Goal: Ask a question: Seek information or help from site administrators or community

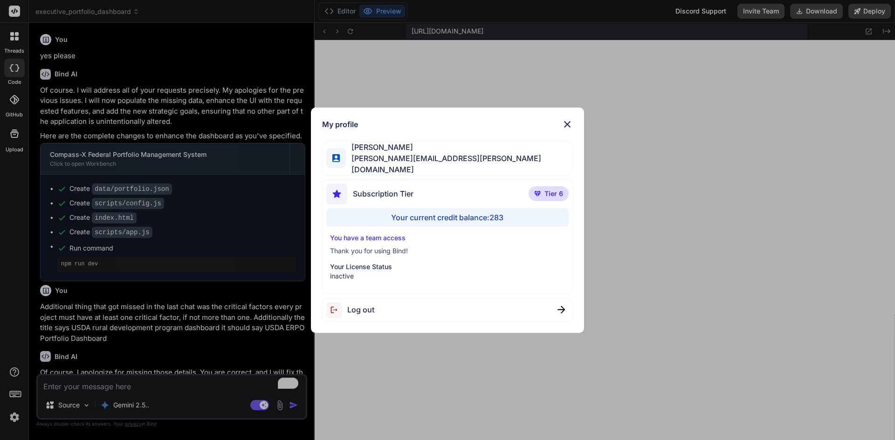
scroll to position [390, 0]
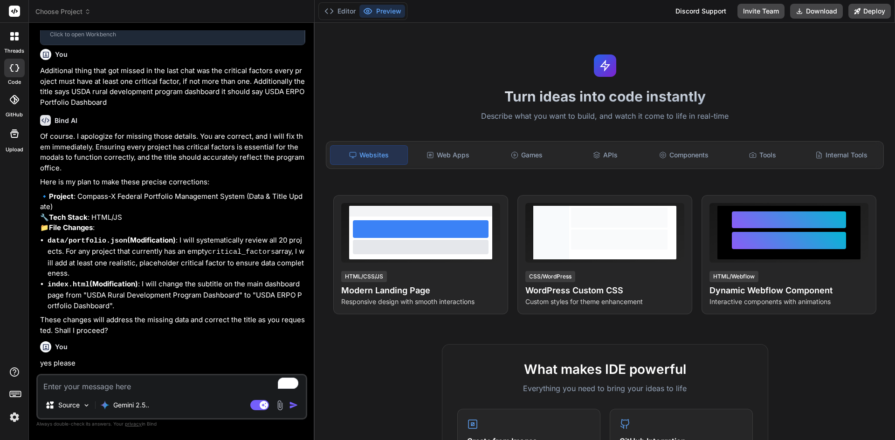
click at [16, 416] on img at bounding box center [15, 418] width 16 height 16
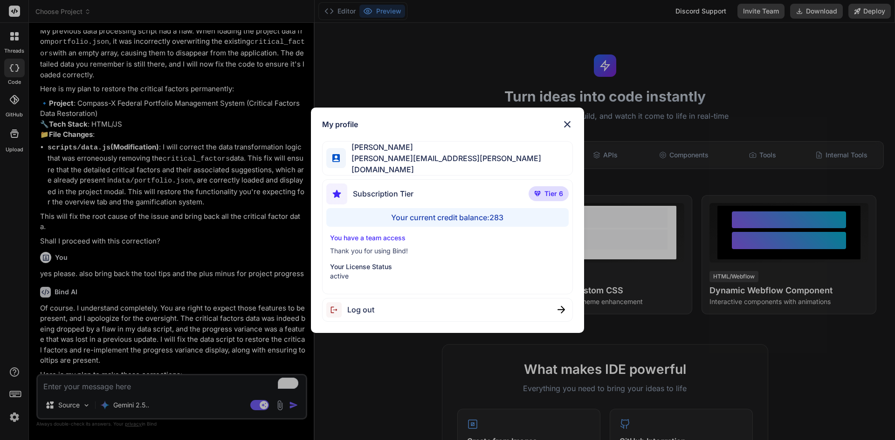
scroll to position [897, 0]
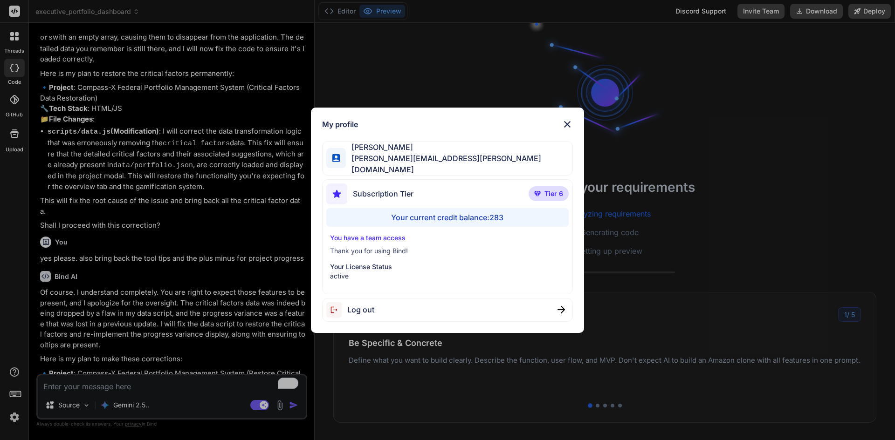
click at [469, 213] on div "Your current credit balance: 283" at bounding box center [447, 217] width 243 height 19
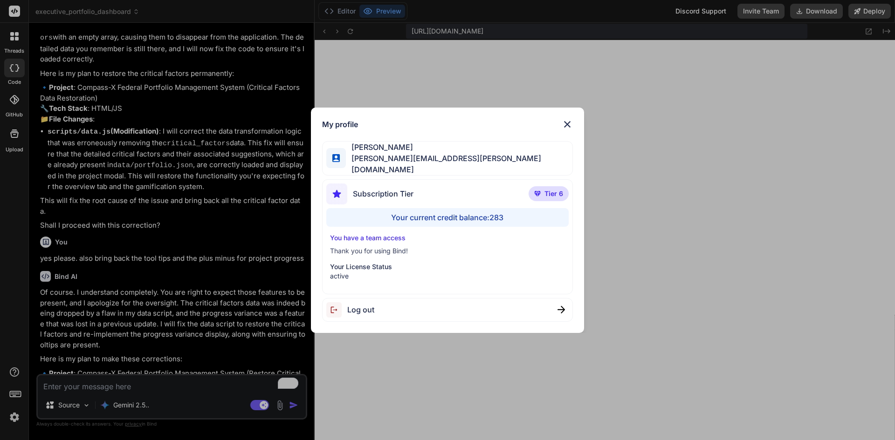
scroll to position [390, 0]
type textarea "x"
click at [564, 121] on img at bounding box center [567, 124] width 11 height 11
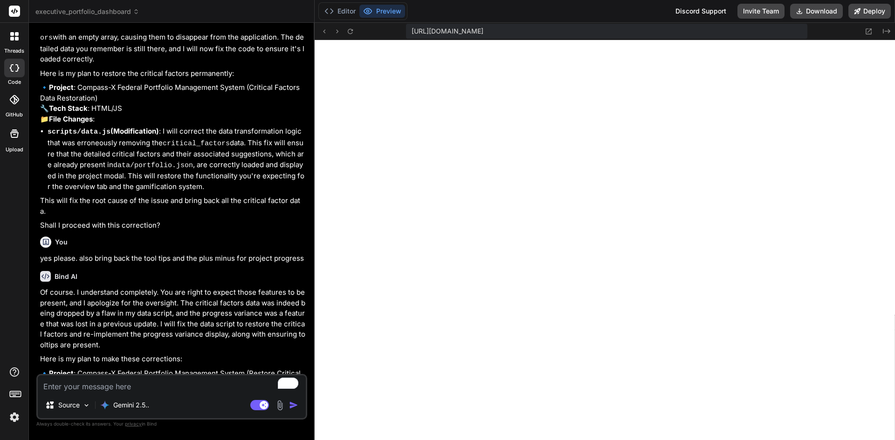
click at [137, 381] on textarea "To enrich screen reader interactions, please activate Accessibility in Grammarl…" at bounding box center [172, 384] width 268 height 17
click at [116, 386] on textarea "To enrich screen reader interactions, please activate Accessibility in Grammarl…" at bounding box center [172, 384] width 268 height 17
type textarea "h"
type textarea "x"
type textarea "ho"
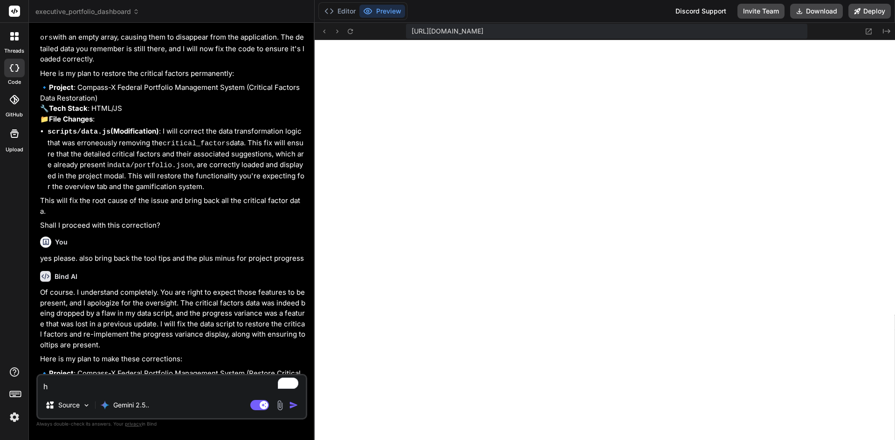
type textarea "x"
type textarea "how"
type textarea "x"
type textarea "how"
type textarea "x"
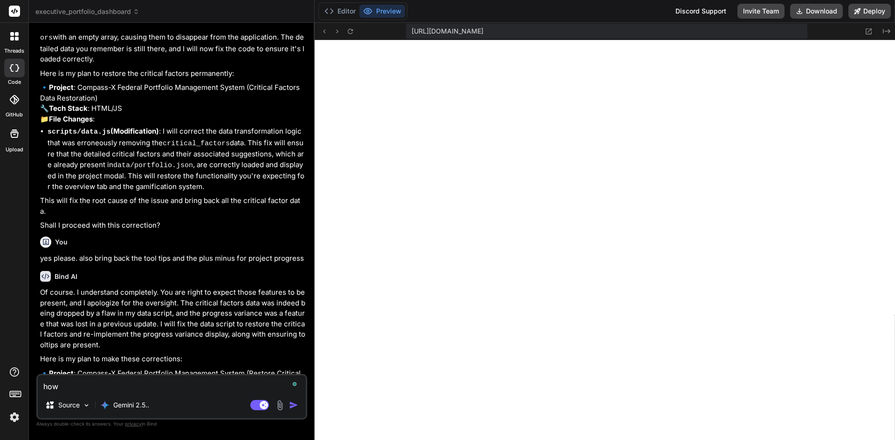
type textarea "how w"
type textarea "x"
type textarea "how wo"
type textarea "x"
type textarea "how wou"
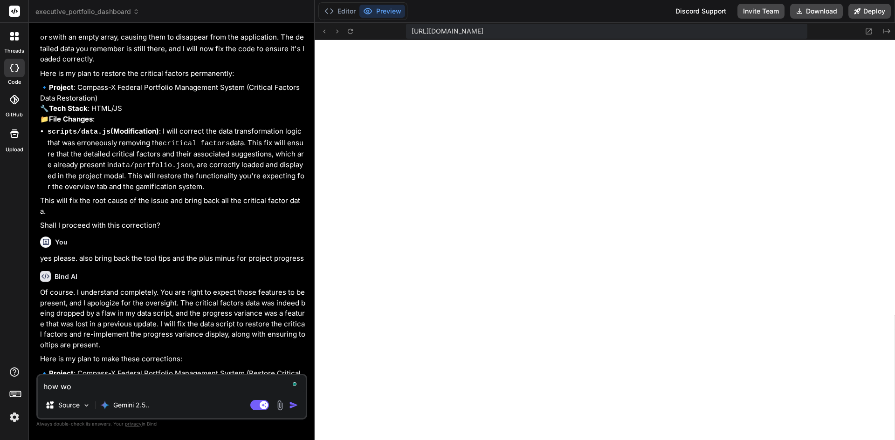
type textarea "x"
type textarea "how woul"
type textarea "x"
type textarea "how would"
type textarea "x"
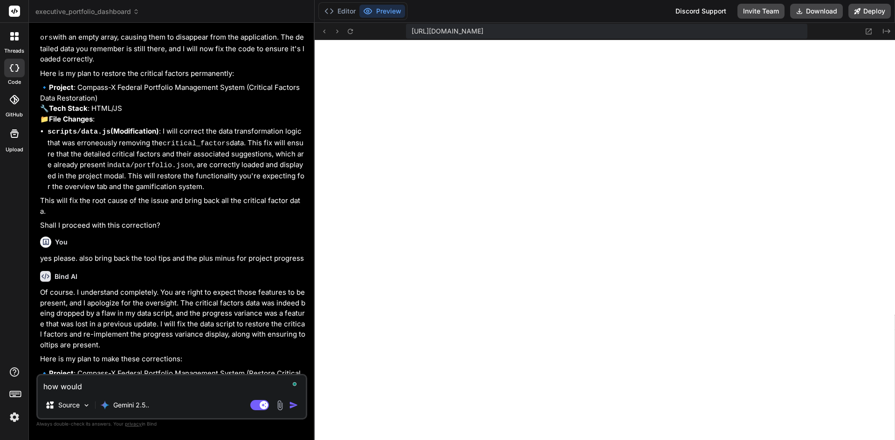
type textarea "how would"
type textarea "x"
type textarea "how would i"
type textarea "x"
type textarea "how would i"
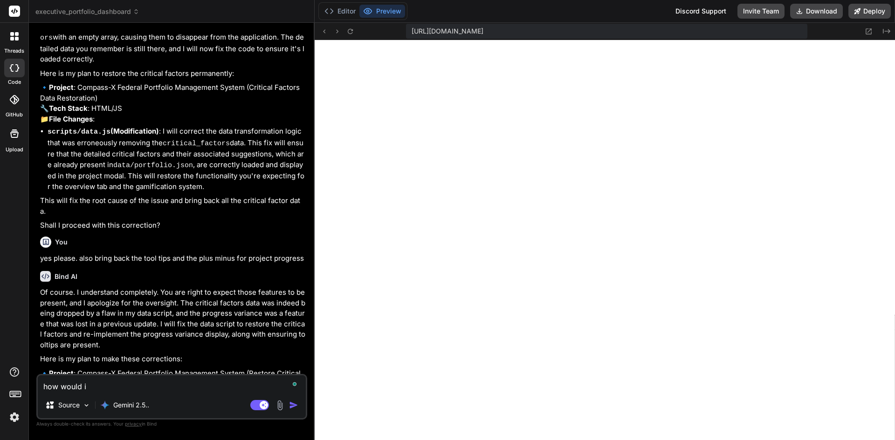
type textarea "x"
type textarea "how would i"
type textarea "x"
type textarea "how would"
type textarea "x"
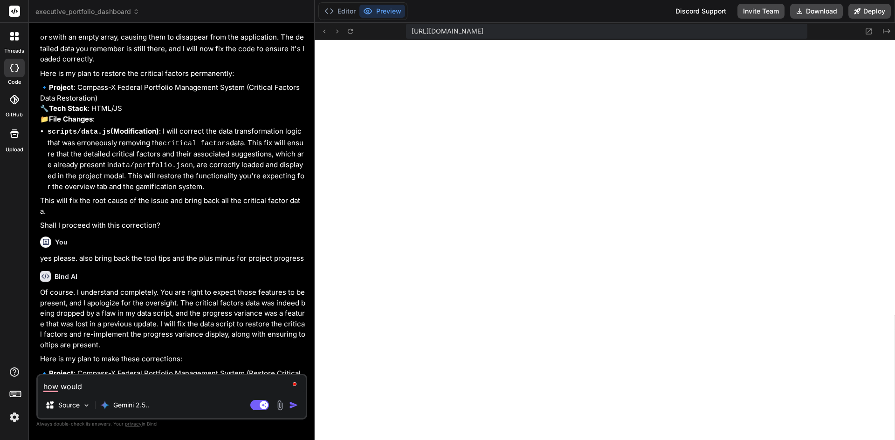
type textarea "how would"
type textarea "x"
type textarea "how would"
type textarea "x"
type textarea "how would y"
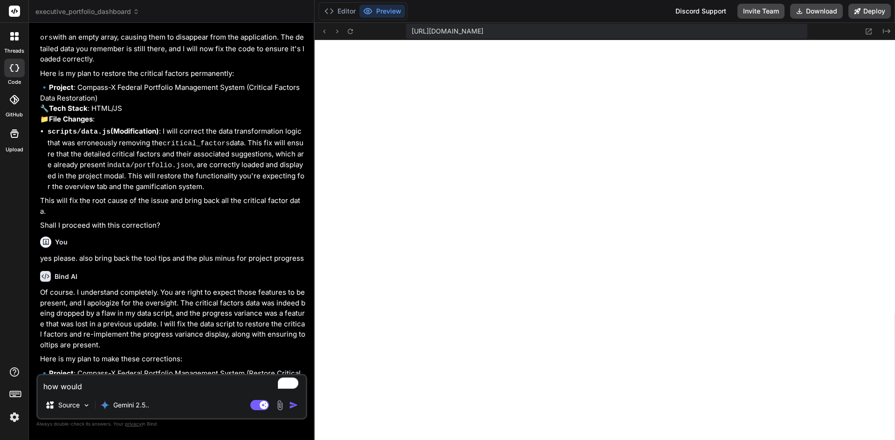
type textarea "x"
type textarea "how would yo"
type textarea "x"
type textarea "how would you"
type textarea "x"
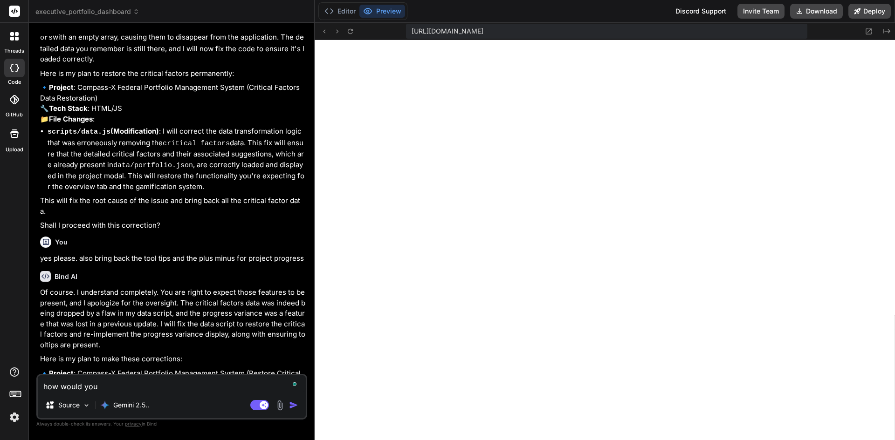
type textarea "how would you"
type textarea "x"
type textarea "how would you c"
type textarea "x"
type textarea "how would you cr"
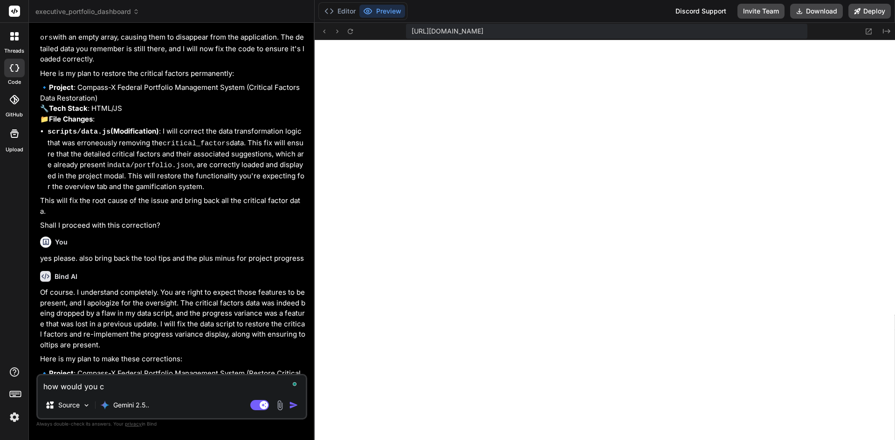
type textarea "x"
type textarea "how would you cre"
type textarea "x"
type textarea "how would you crea"
type textarea "x"
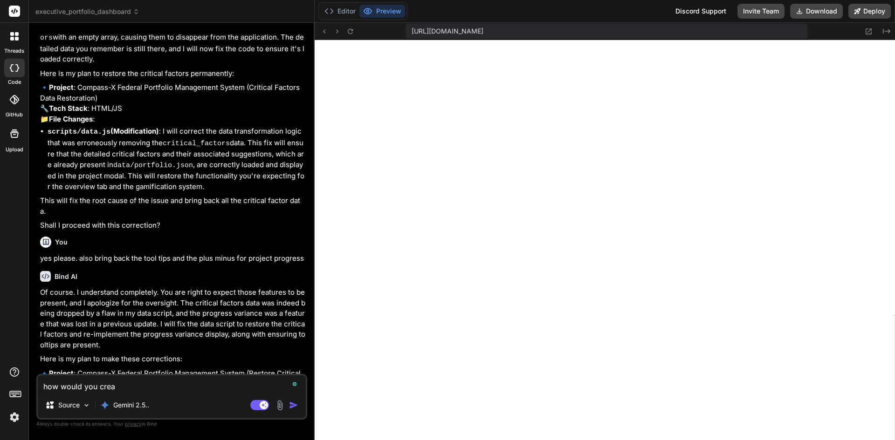
type textarea "how would you creat"
type textarea "x"
type textarea "how would you create"
type textarea "x"
type textarea "how would you create"
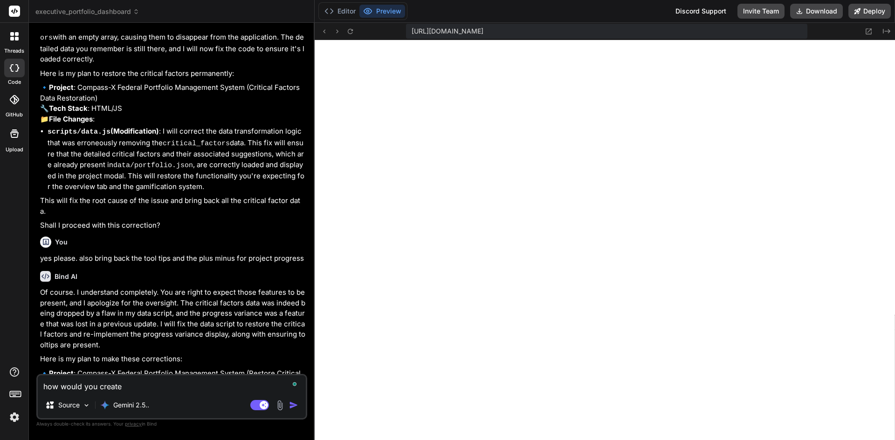
type textarea "x"
type textarea "how would you create a"
type textarea "x"
type textarea "how would you create a"
type textarea "x"
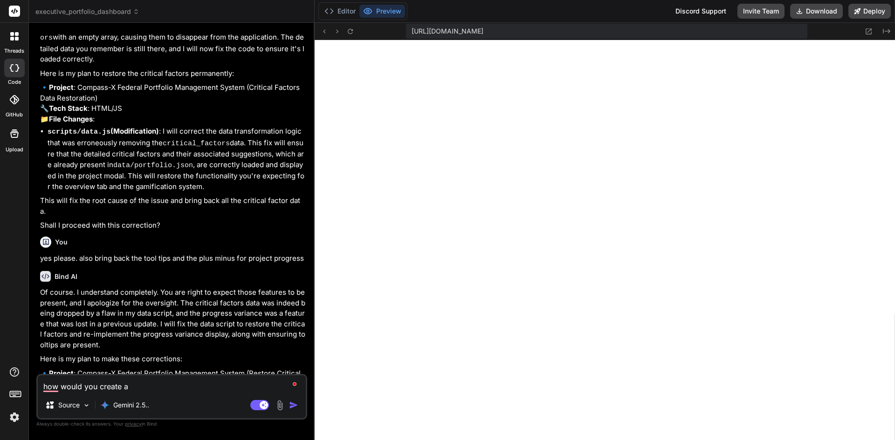
type textarea "how would you create a c"
type textarea "x"
type textarea "how would you create a co"
type textarea "x"
type textarea "how would you create a cop"
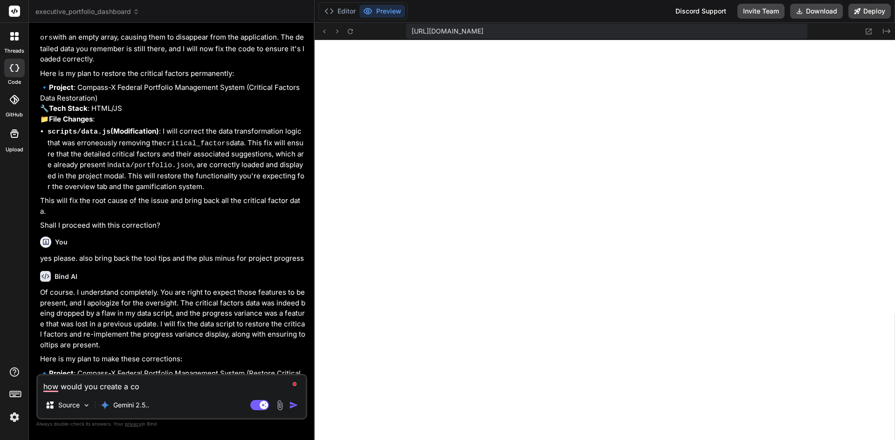
type textarea "x"
type textarea "how would you create a copy"
type textarea "x"
type textarea "how would you create a copy/"
type textarea "x"
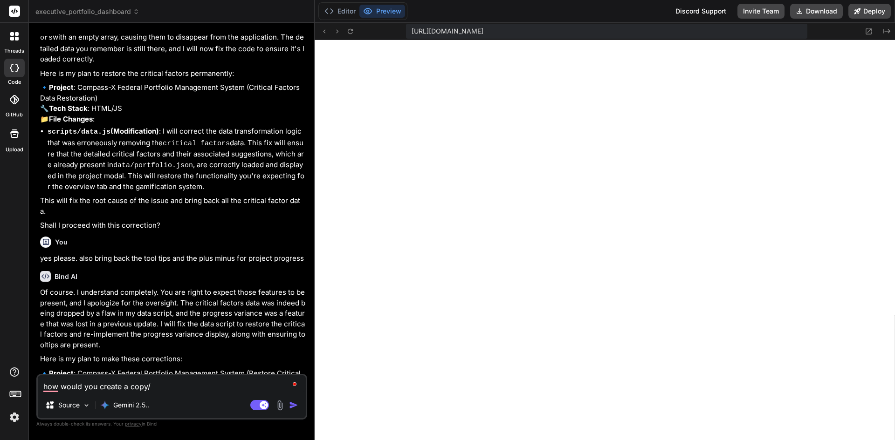
type textarea "how would you create a copy/p"
type textarea "x"
type textarea "how would you create a copy/pa"
type textarea "x"
type textarea "how would you create a copy/pas"
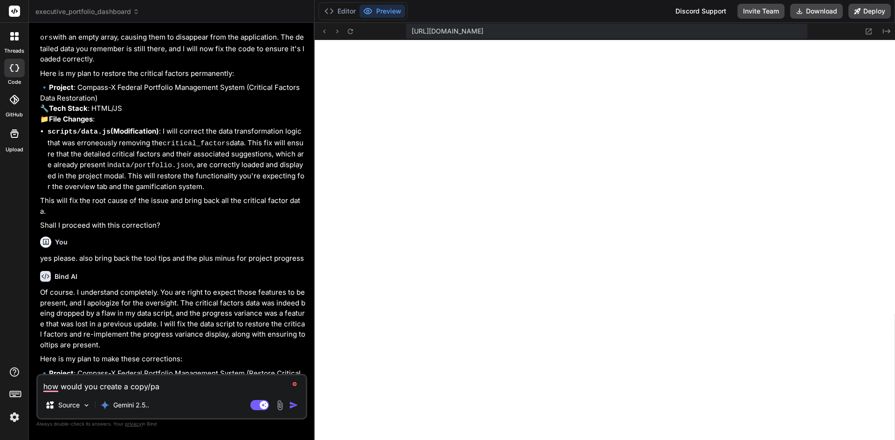
type textarea "x"
type textarea "how would you create a copy/past"
type textarea "x"
type textarea "how would you create a copy/paste"
type textarea "x"
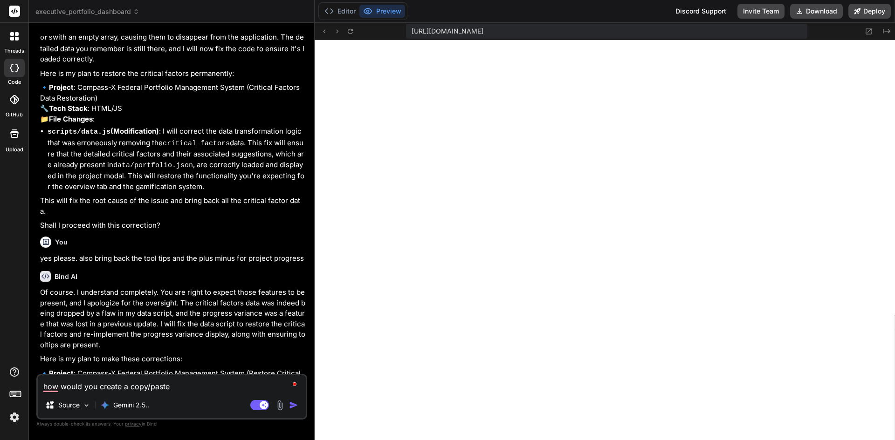
type textarea "how would you create a copy/paste"
type textarea "x"
type textarea "how would you create a copy/paste f"
type textarea "x"
type textarea "how would you create a copy/paste fi"
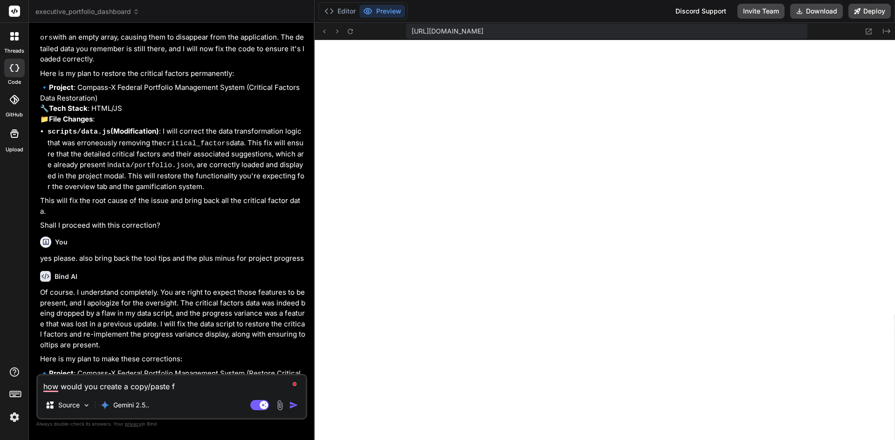
type textarea "x"
type textarea "how would you create a copy/paste fil"
type textarea "x"
type textarea "how would you create a copy/paste file"
type textarea "x"
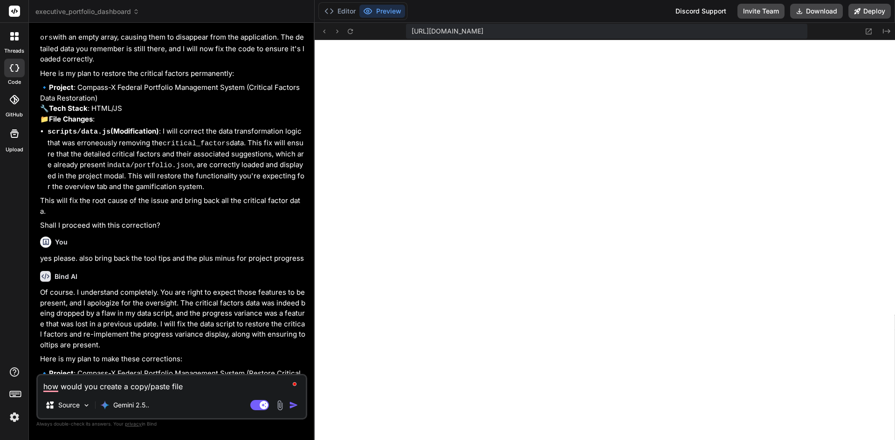
type textarea "how would you create a copy/paste file"
type textarea "x"
click at [233, 379] on textarea "how would you create a copy/paste file" at bounding box center [172, 384] width 268 height 17
type textarea "how would you create a copy/paste file i"
type textarea "x"
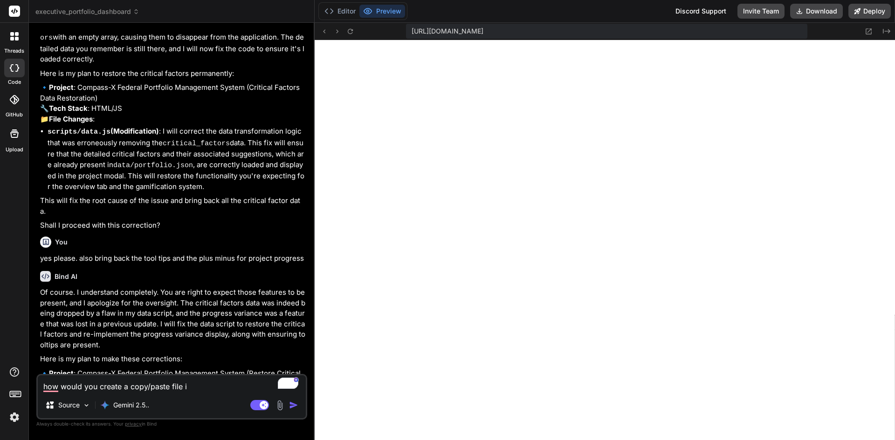
type textarea "how would you create a copy/paste file if"
type textarea "x"
type textarea "how would you create a copy/paste file if"
type textarea "x"
type textarea "how would you create a copy/paste file if i"
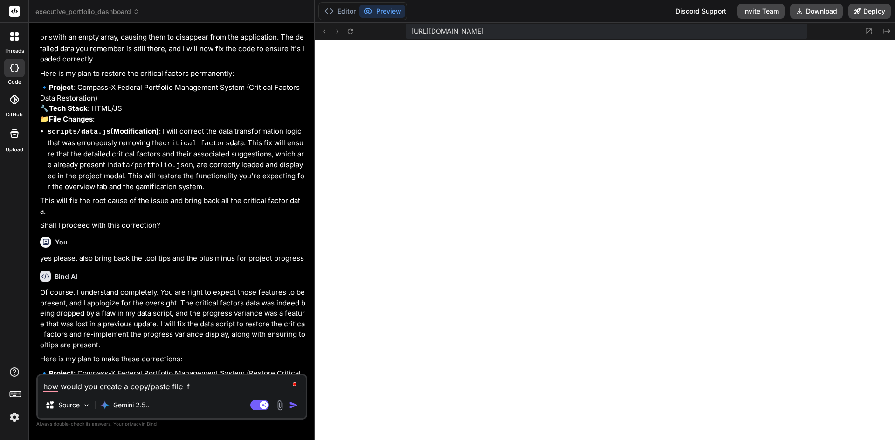
type textarea "x"
type textarea "how would you create a copy/paste file if i"
type textarea "x"
type textarea "how would you create a copy/paste file if i n"
type textarea "x"
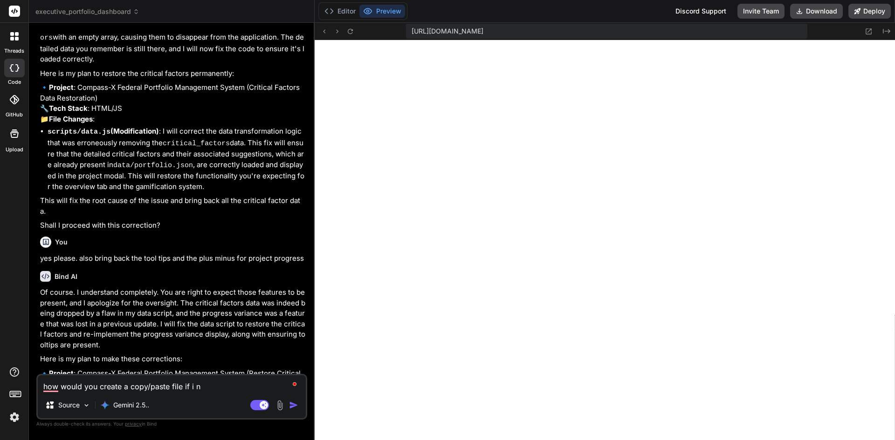
type textarea "how would you create a copy/paste file if i ne"
type textarea "x"
type textarea "how would you create a copy/paste file if i nee"
type textarea "x"
type textarea "how would you create a copy/paste file if i need"
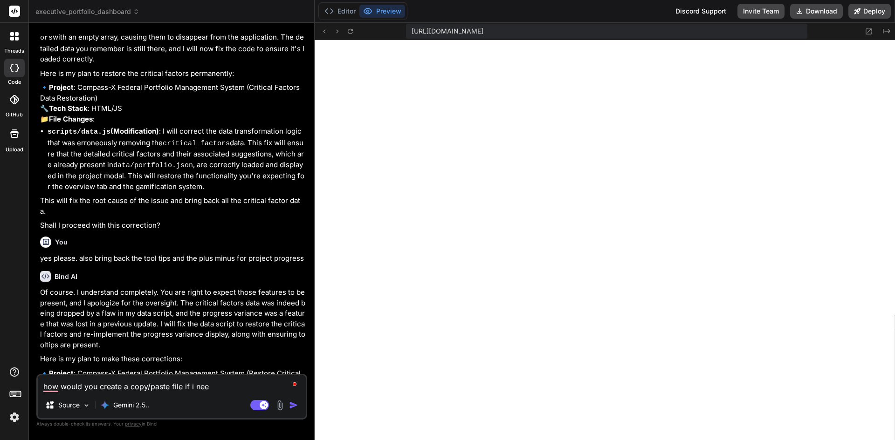
type textarea "x"
type textarea "how would you create a copy/paste file if i neede"
type textarea "x"
type textarea "how would you create a copy/paste file if i needed"
type textarea "x"
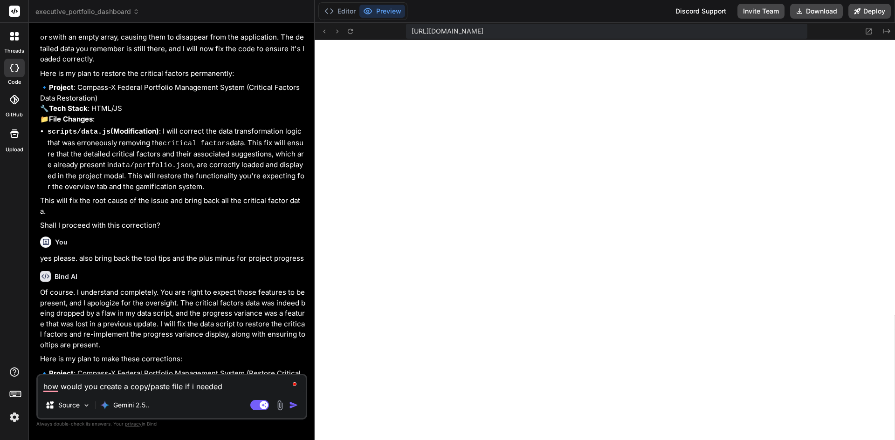
type textarea "how would you create a copy/paste file if i needed"
type textarea "x"
type textarea "how would you create a copy/paste file if i needed t"
type textarea "x"
type textarea "how would you create a copy/paste file if i needed to"
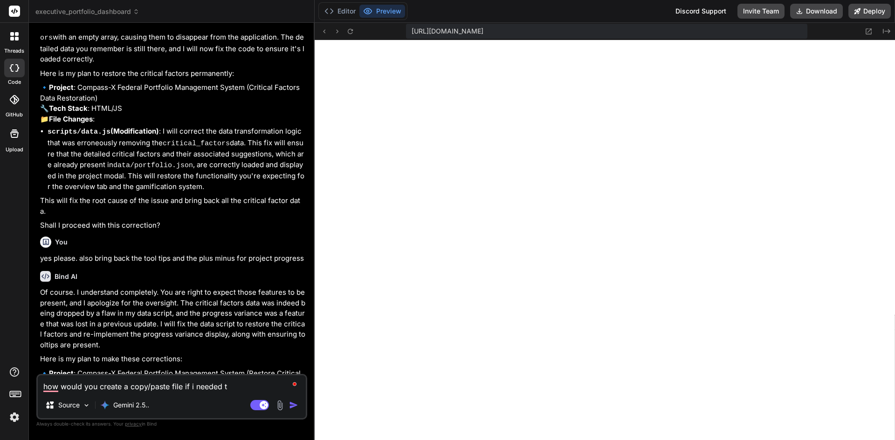
type textarea "x"
type textarea "how would you create a copy/paste file if i needed to"
type textarea "x"
type textarea "how would you create a copy/paste file if i needed to d"
type textarea "x"
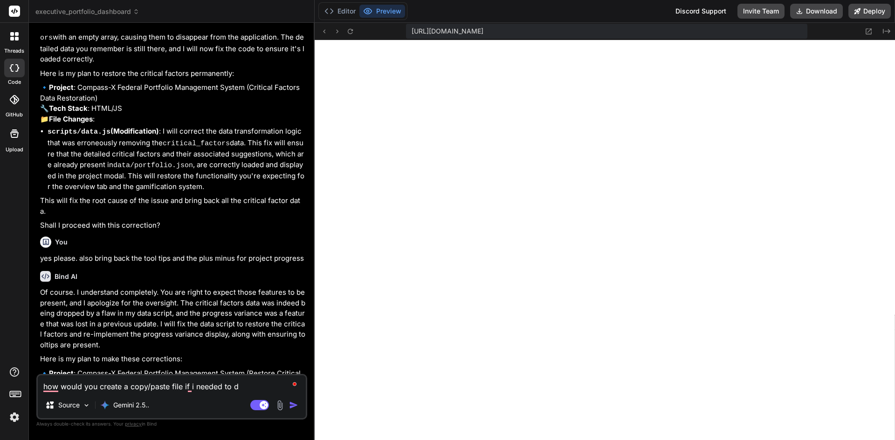
type textarea "how would you create a copy/paste file if i needed to do"
type textarea "x"
type textarea "how would you create a copy/paste file if i needed to doc"
type textarea "x"
type textarea "how would you create a copy/paste file if i needed to docu"
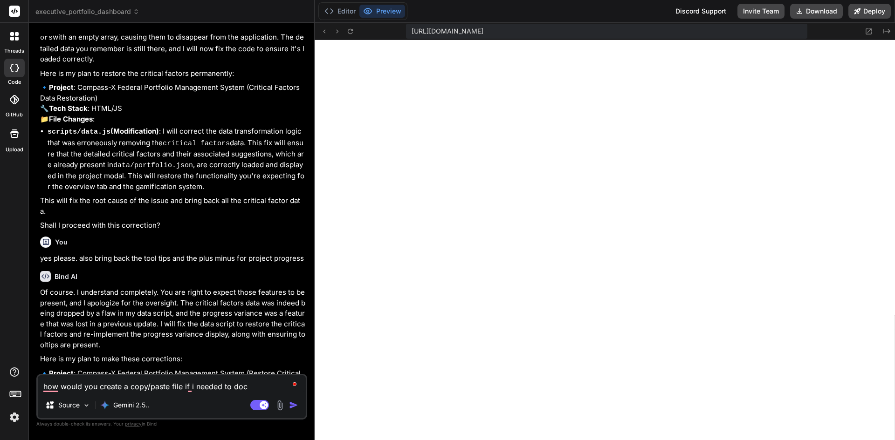
type textarea "x"
type textarea "how would you create a copy/paste file if i needed to docum"
type textarea "x"
type textarea "how would you create a copy/paste file if i needed to docume"
type textarea "x"
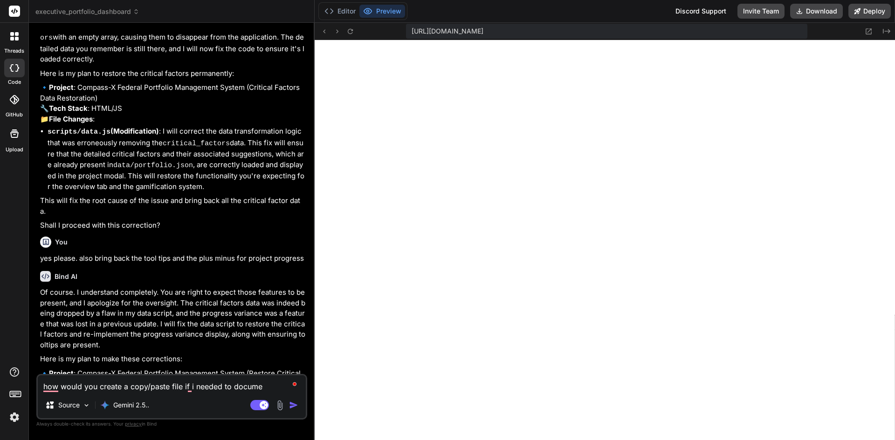
type textarea "how would you create a copy/paste file if i needed to documen"
type textarea "x"
type textarea "how would you create a copy/paste file if i needed to document"
type textarea "x"
type textarea "how would you create a copy/paste file if i needed to document"
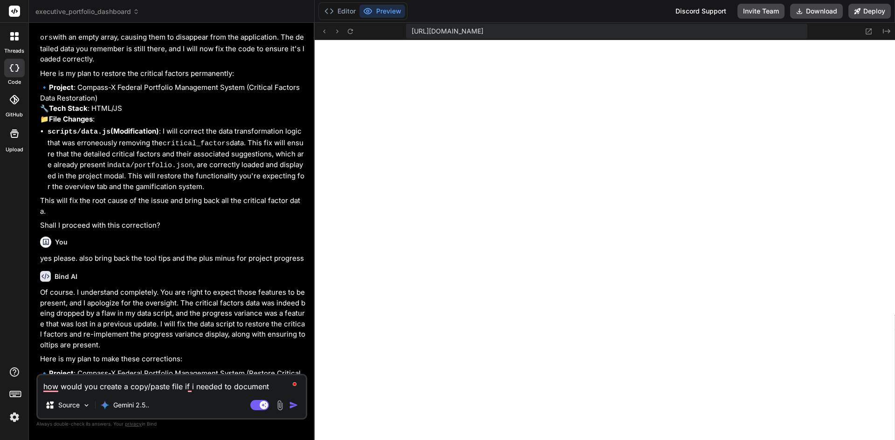
type textarea "x"
type textarea "how would you create a copy/paste file if i needed to document t"
type textarea "x"
type textarea "how would you create a copy/paste file if i needed to document th"
type textarea "x"
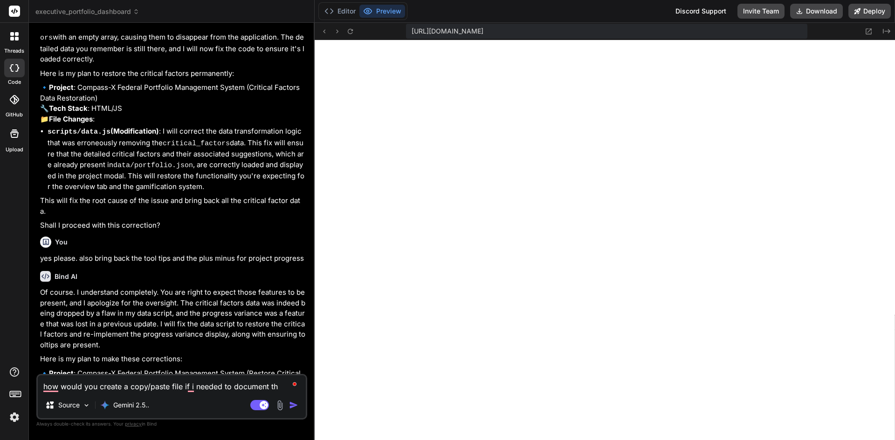
type textarea "how would you create a copy/paste file if i needed to document the"
type textarea "x"
type textarea "how would you create a copy/paste file if i needed to document the"
type textarea "x"
type textarea "how would you create a copy/paste file if i needed to document the w"
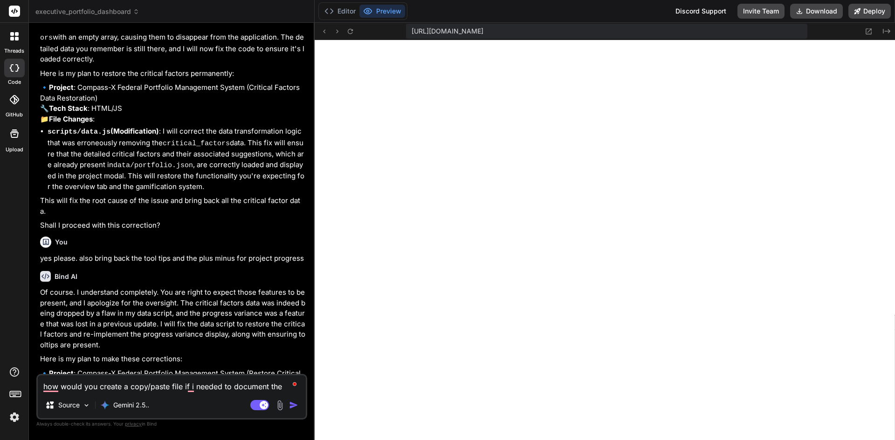
type textarea "x"
type textarea "how would you create a copy/paste file if i needed to document the wo"
type textarea "x"
type textarea "how would you create a copy/paste file if i needed to document the wor"
type textarea "x"
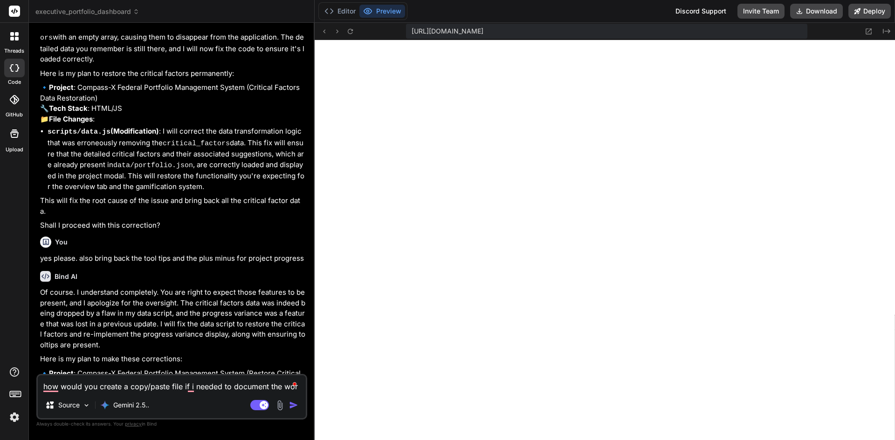
type textarea "how would you create a copy/paste file if i needed to document the work"
type textarea "x"
type textarea "how would you create a copy/paste file if i needed to document the work"
type textarea "x"
type textarea "how would you create a copy/paste file if i needed to document the work w"
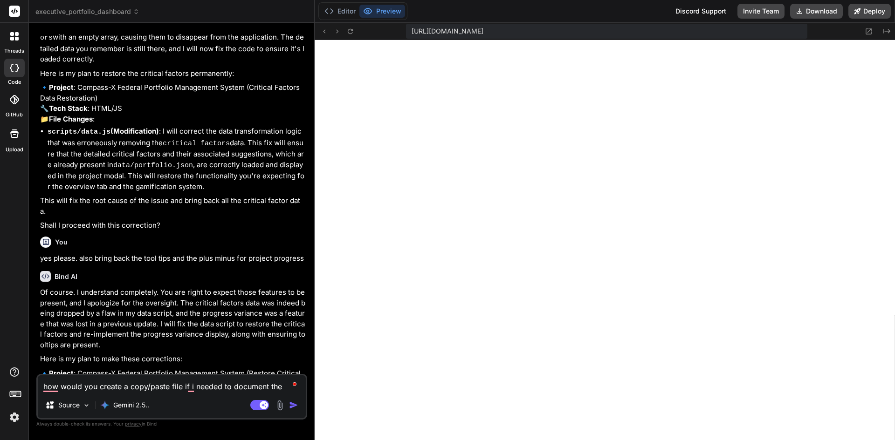
type textarea "x"
type textarea "how would you create a copy/paste file if i needed to document the work we"
type textarea "x"
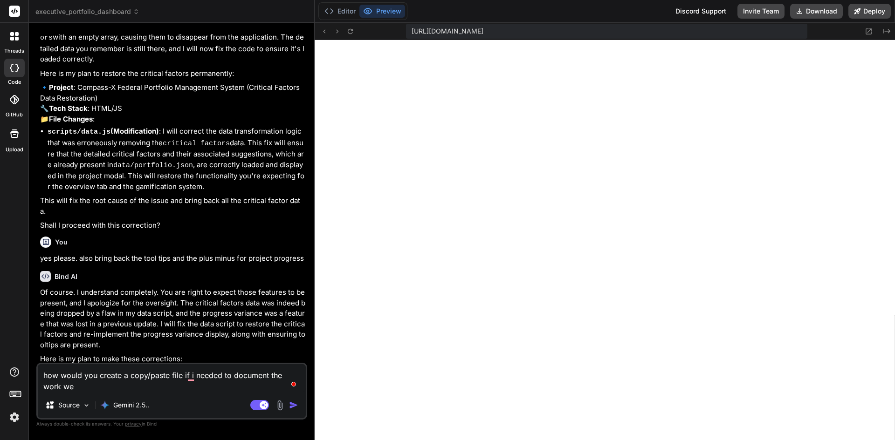
type textarea "how would you create a copy/paste file if i needed to document the work we"
type textarea "x"
type textarea "how would you create a copy/paste file if i needed to document the work we h"
type textarea "x"
type textarea "how would you create a copy/paste file if i needed to document the work we ha"
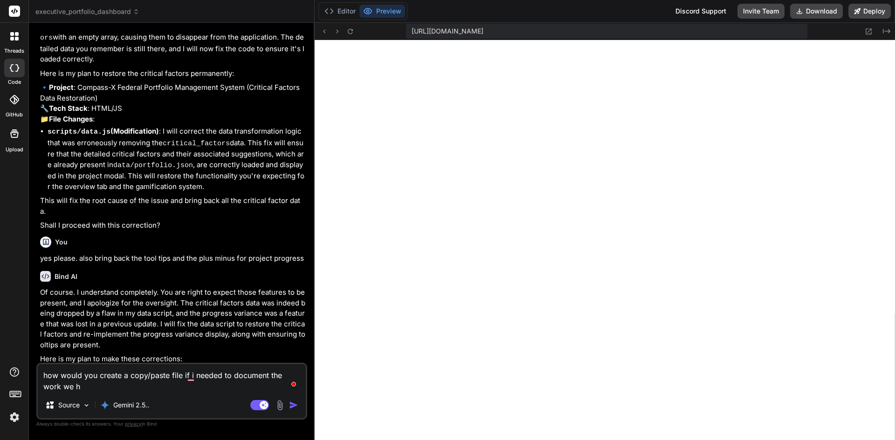
type textarea "x"
type textarea "how would you create a copy/paste file if i needed to document the work we hav"
type textarea "x"
type textarea "how would you create a copy/paste file if i needed to document the work we have"
type textarea "x"
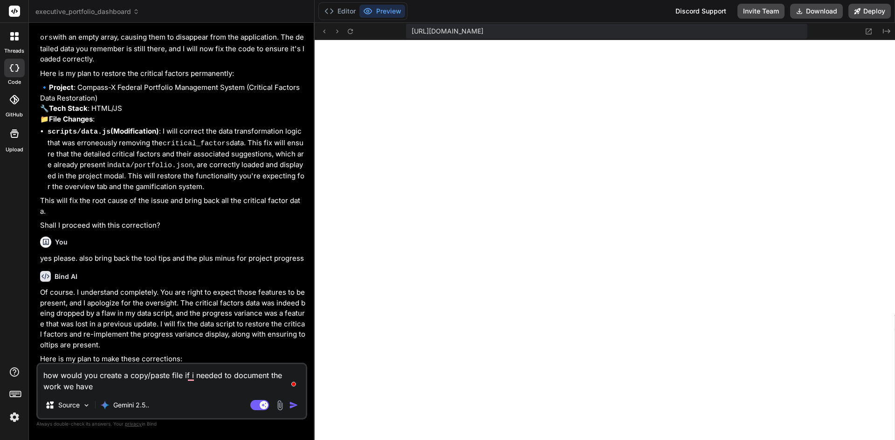
type textarea "how would you create a copy/paste file if i needed to document the work we have"
type textarea "x"
type textarea "how would you create a copy/paste file if i needed to document the work we have…"
type textarea "x"
type textarea "how would you create a copy/paste file if i needed to document the work we have…"
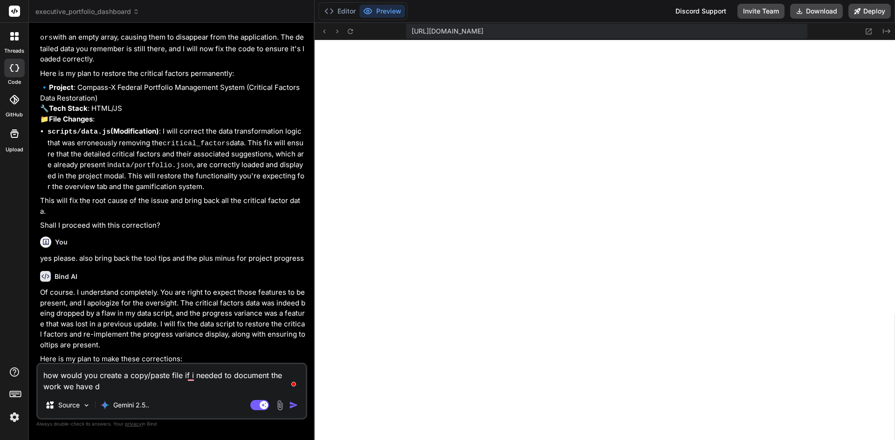
type textarea "x"
type textarea "how would you create a copy/paste file if i needed to document the work we have…"
type textarea "x"
type textarea "how would you create a copy/paste file if i needed to document the work we have…"
type textarea "x"
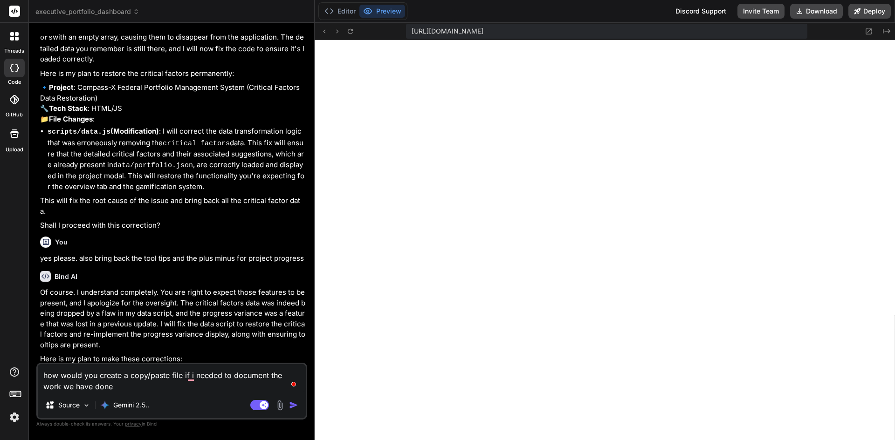
type textarea "how would you create a copy/paste file if i needed to document the work we have…"
type textarea "x"
type textarea "how would you create a copy/paste file if i needed to document the work we have…"
type textarea "x"
type textarea "how would you create a copy/paste file if i needed to document the work we have…"
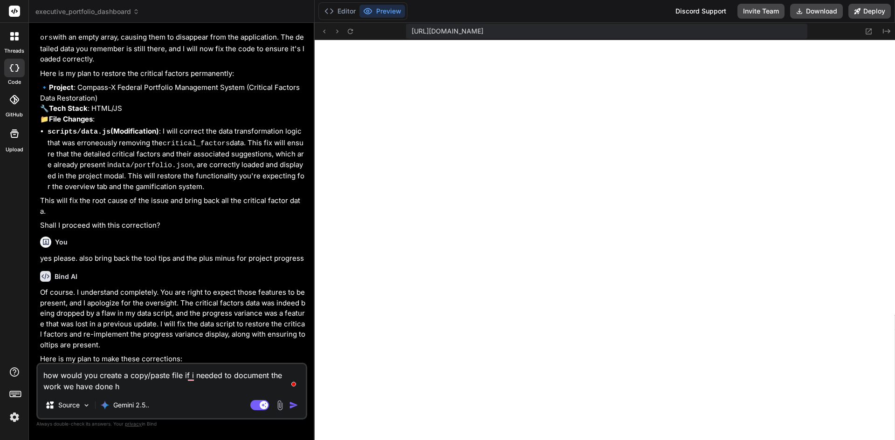
type textarea "x"
type textarea "how would you create a copy/paste file if i needed to document the work we have…"
type textarea "x"
type textarea "how would you create a copy/paste file if i needed to document the work we have…"
type textarea "x"
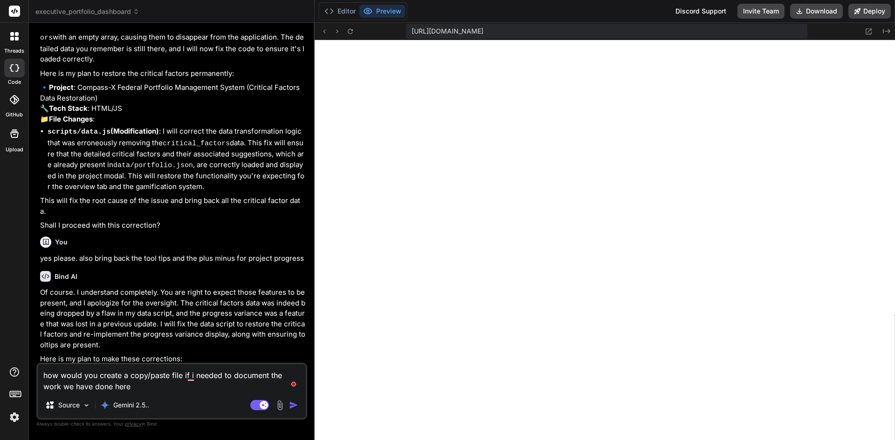
type textarea "how would you create a copy/paste file if i needed to document the work we have…"
type textarea "x"
type textarea "how would you create a copy/paste file if i needed to document the work we have…"
type textarea "x"
type textarea "how would you create a copy/paste file if i needed to document the work we have…"
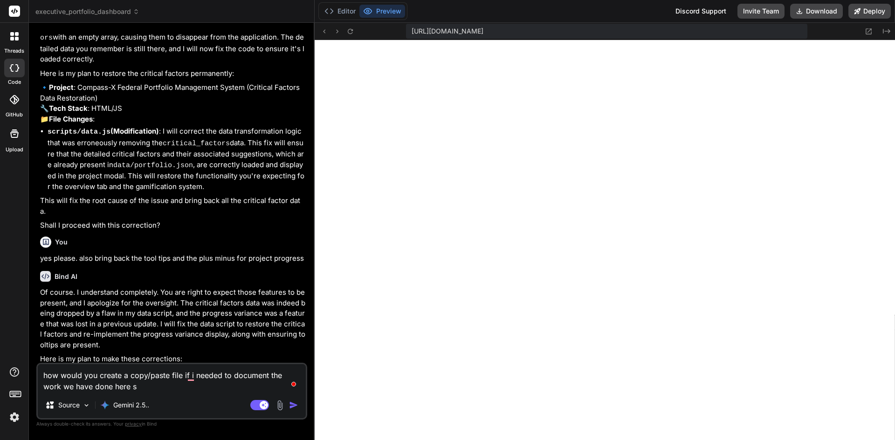
type textarea "x"
type textarea "how would you create a copy/paste file if i needed to document the work we have…"
type textarea "x"
type textarea "how would you create a copy/paste file if i needed to document the work we have…"
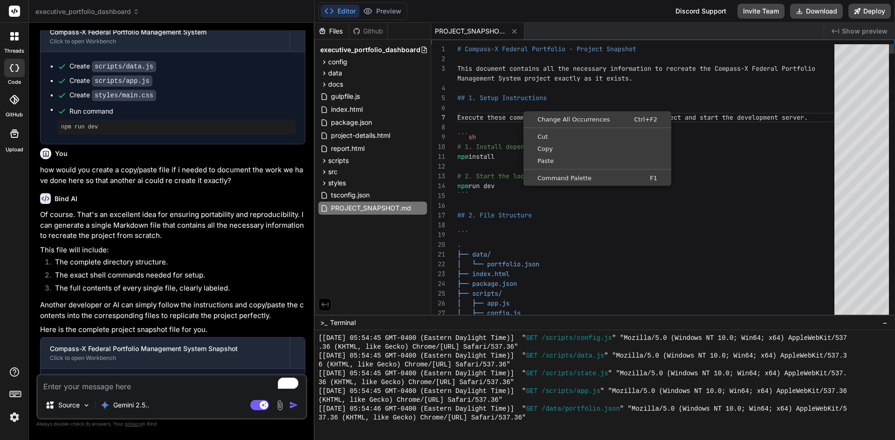
scroll to position [0, 0]
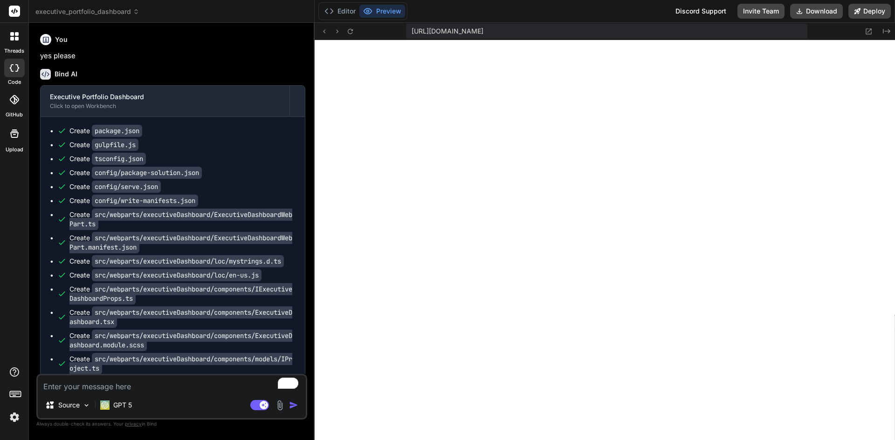
scroll to position [1550, 0]
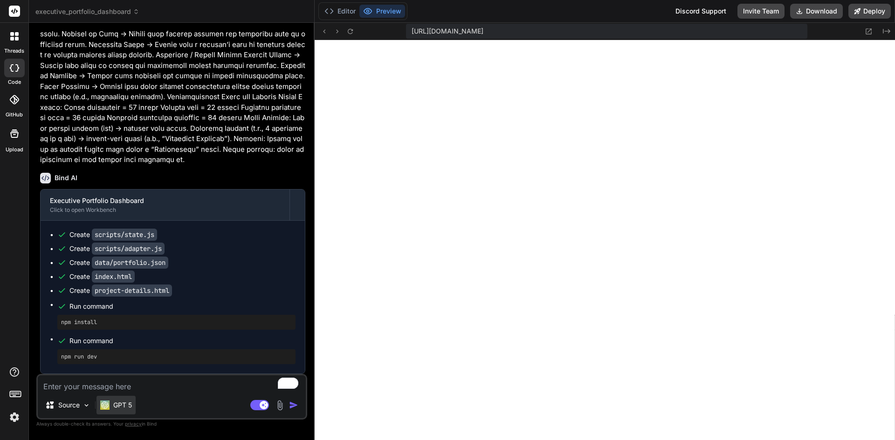
click at [115, 402] on p "GPT 5" at bounding box center [122, 405] width 19 height 9
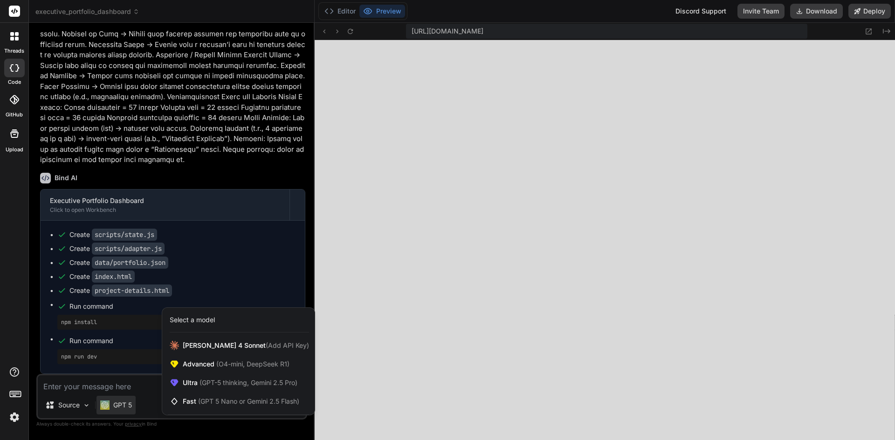
type textarea "x"
